Goal: Task Accomplishment & Management: Use online tool/utility

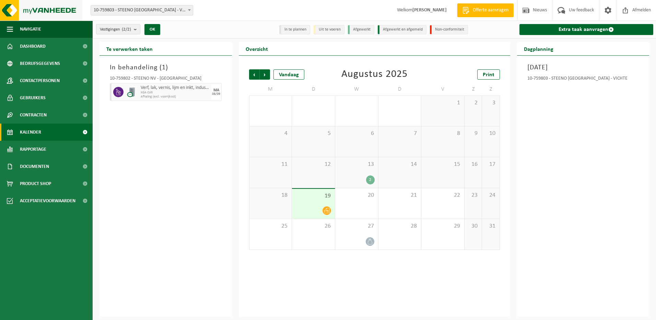
click at [14, 9] on img at bounding box center [41, 10] width 82 height 21
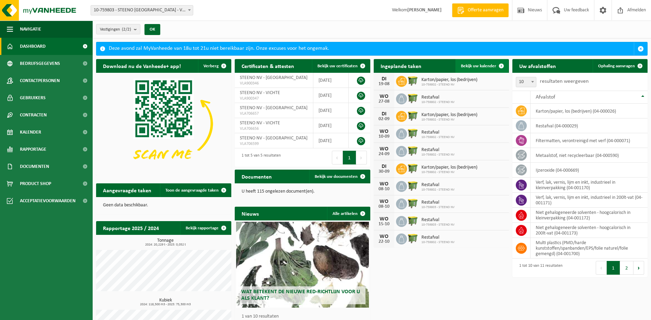
click at [487, 66] on span "Bekijk uw kalender" at bounding box center [478, 66] width 35 height 4
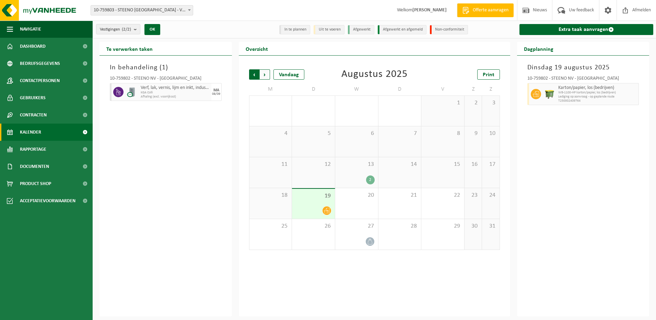
click at [266, 73] on span "Volgende" at bounding box center [265, 74] width 10 height 10
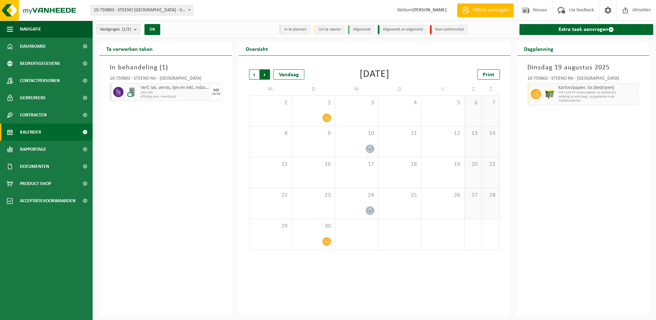
click at [256, 73] on span "Vorige" at bounding box center [254, 74] width 10 height 10
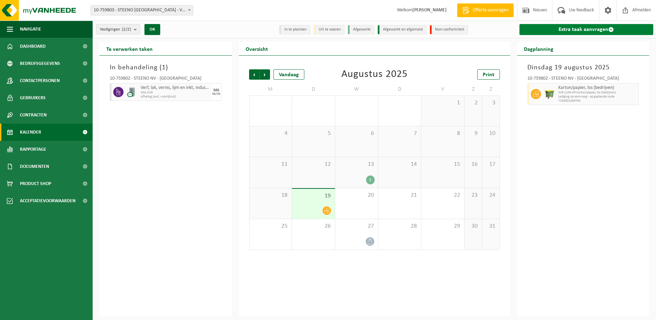
click at [611, 29] on span at bounding box center [611, 29] width 5 height 5
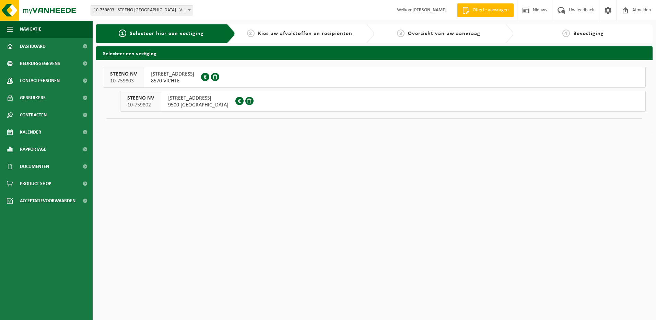
click at [195, 100] on span "VOLDERSSTRAAT 18" at bounding box center [198, 98] width 60 height 7
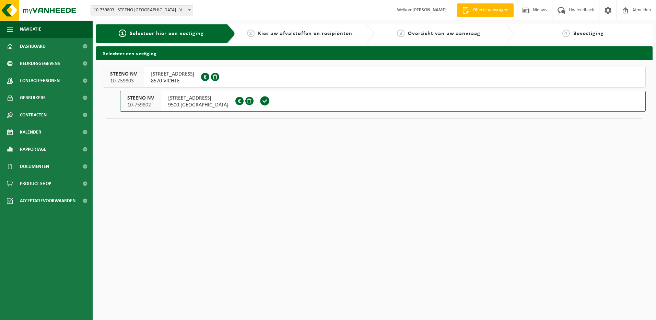
click at [195, 100] on span "VOLDERSSTRAAT 18" at bounding box center [198, 98] width 60 height 7
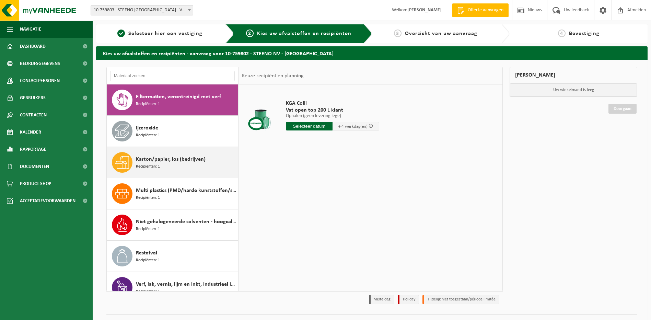
click at [152, 162] on span "Karton/papier, los (bedrijven)" at bounding box center [171, 159] width 70 height 8
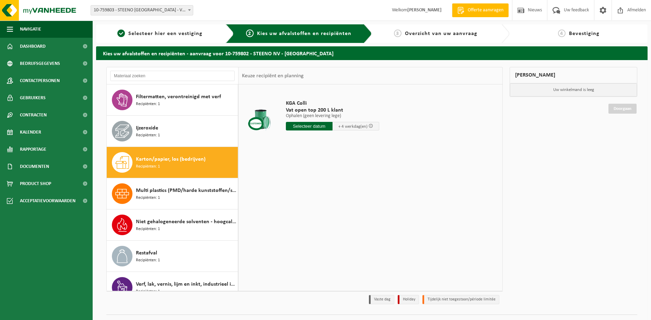
scroll to position [43, 0]
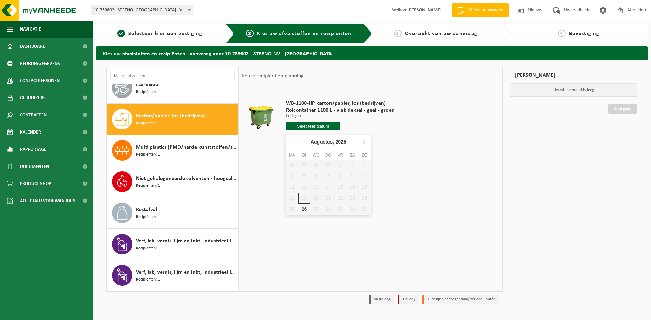
click at [307, 125] on input "text" at bounding box center [313, 126] width 55 height 9
click at [398, 128] on td "WB-1100-HP karton/papier, los (bedrijven) Rolcontainer 1100 L - vlak deksel - g…" at bounding box center [390, 117] width 219 height 58
click at [10, 7] on img at bounding box center [41, 10] width 82 height 21
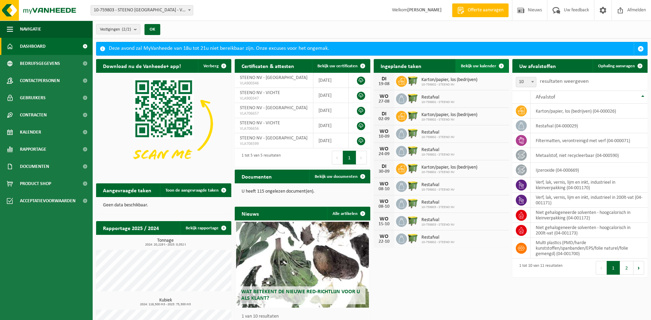
click at [476, 64] on span "Bekijk uw kalender" at bounding box center [478, 66] width 35 height 4
